Goal: Find specific page/section: Find specific page/section

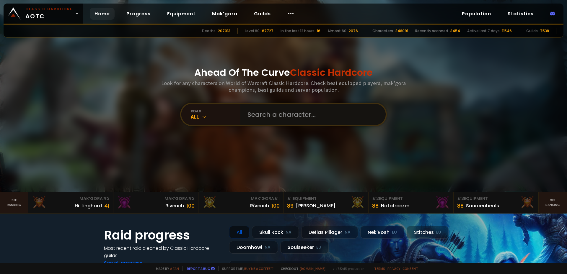
click at [286, 114] on input "text" at bounding box center [311, 114] width 135 height 21
type input "Schmac"
click at [270, 113] on input "text" at bounding box center [311, 114] width 135 height 21
click at [276, 119] on input "text" at bounding box center [311, 114] width 135 height 21
type input "[DEMOGRAPHIC_DATA]"
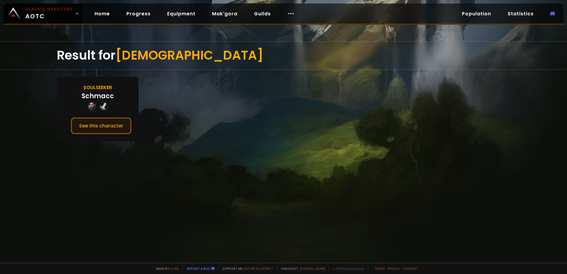
click at [94, 126] on button "See this character" at bounding box center [101, 125] width 60 height 17
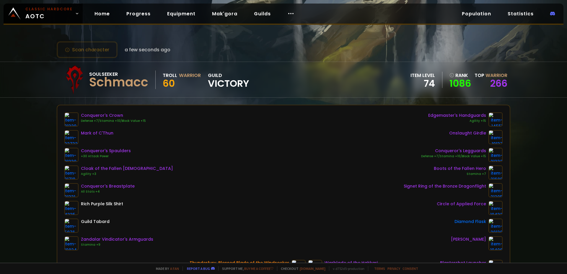
click at [288, 31] on div "Scan character a few seconds ago Soulseeker Schmacc Troll Warrior 60 guild Vict…" at bounding box center [283, 131] width 567 height 263
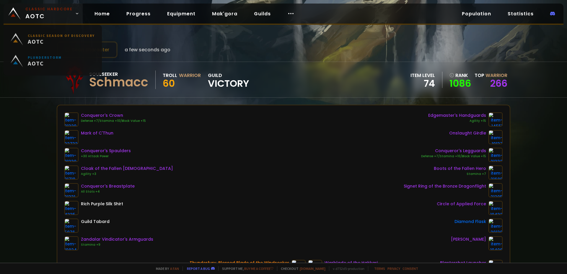
click at [53, 14] on span "Classic Hardcore AOTC" at bounding box center [48, 13] width 47 height 14
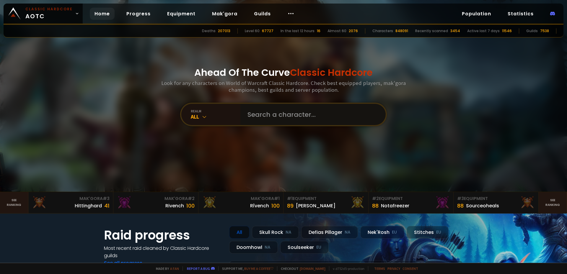
click at [276, 119] on input "text" at bounding box center [311, 114] width 135 height 21
type input "Uunfeuer"
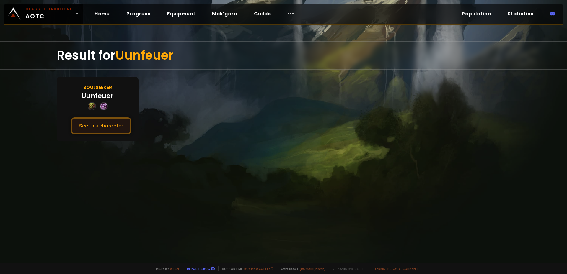
click at [104, 120] on button "See this character" at bounding box center [101, 125] width 60 height 17
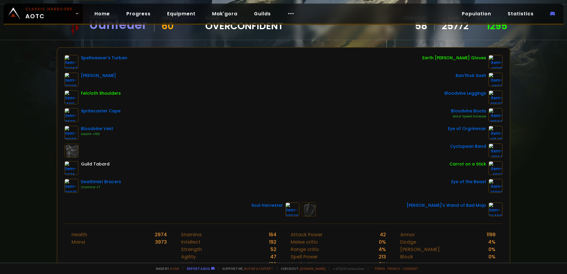
scroll to position [59, 0]
